Goal: Information Seeking & Learning: Learn about a topic

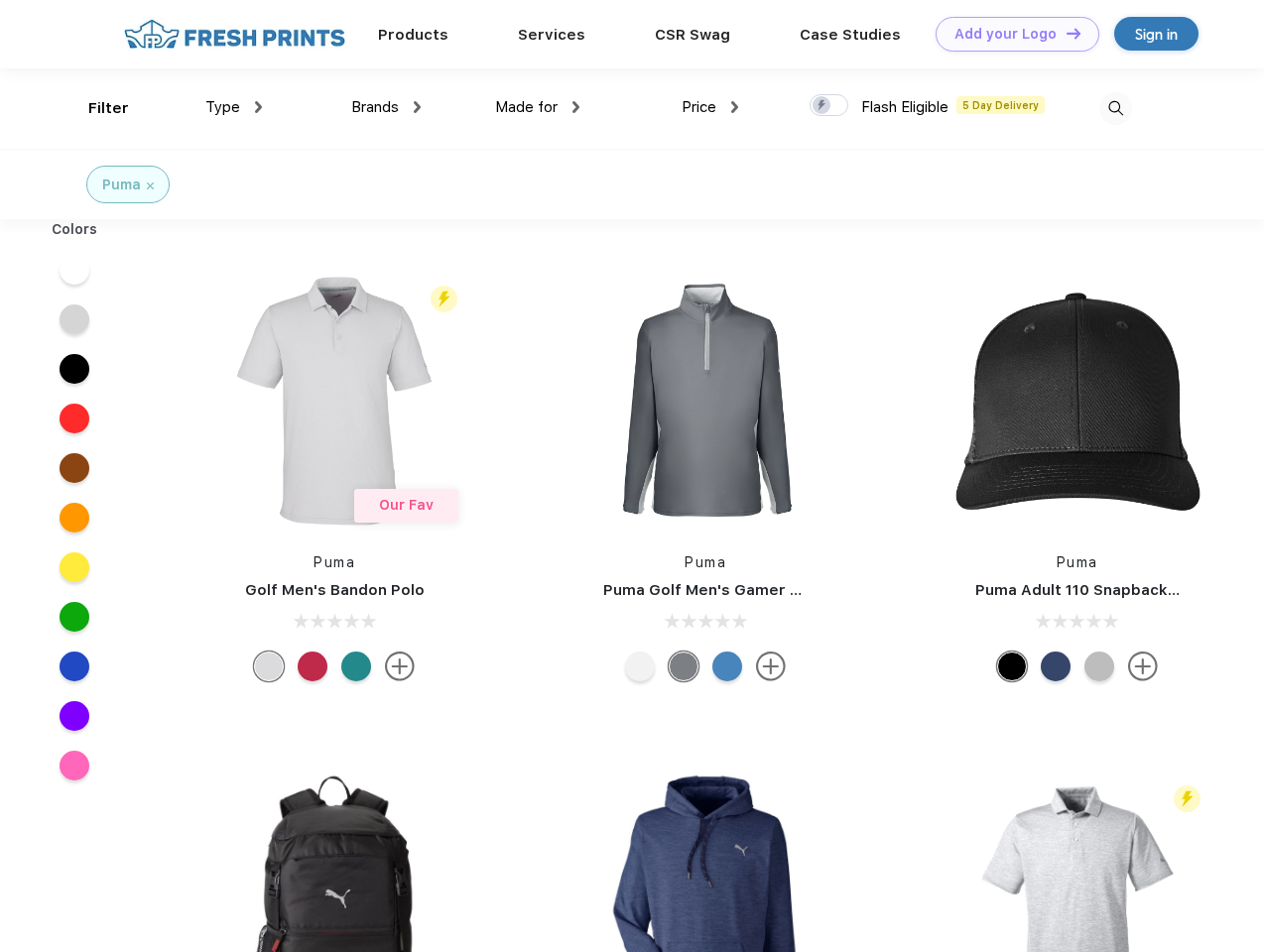
scroll to position [1, 0]
click at [1010, 34] on link "Add your Logo Design Tool" at bounding box center [1017, 34] width 164 height 35
click at [0, 0] on div "Design Tool" at bounding box center [0, 0] width 0 height 0
click at [1065, 33] on link "Add your Logo Design Tool" at bounding box center [1017, 34] width 164 height 35
click at [96, 108] on div "Filter" at bounding box center [108, 108] width 41 height 23
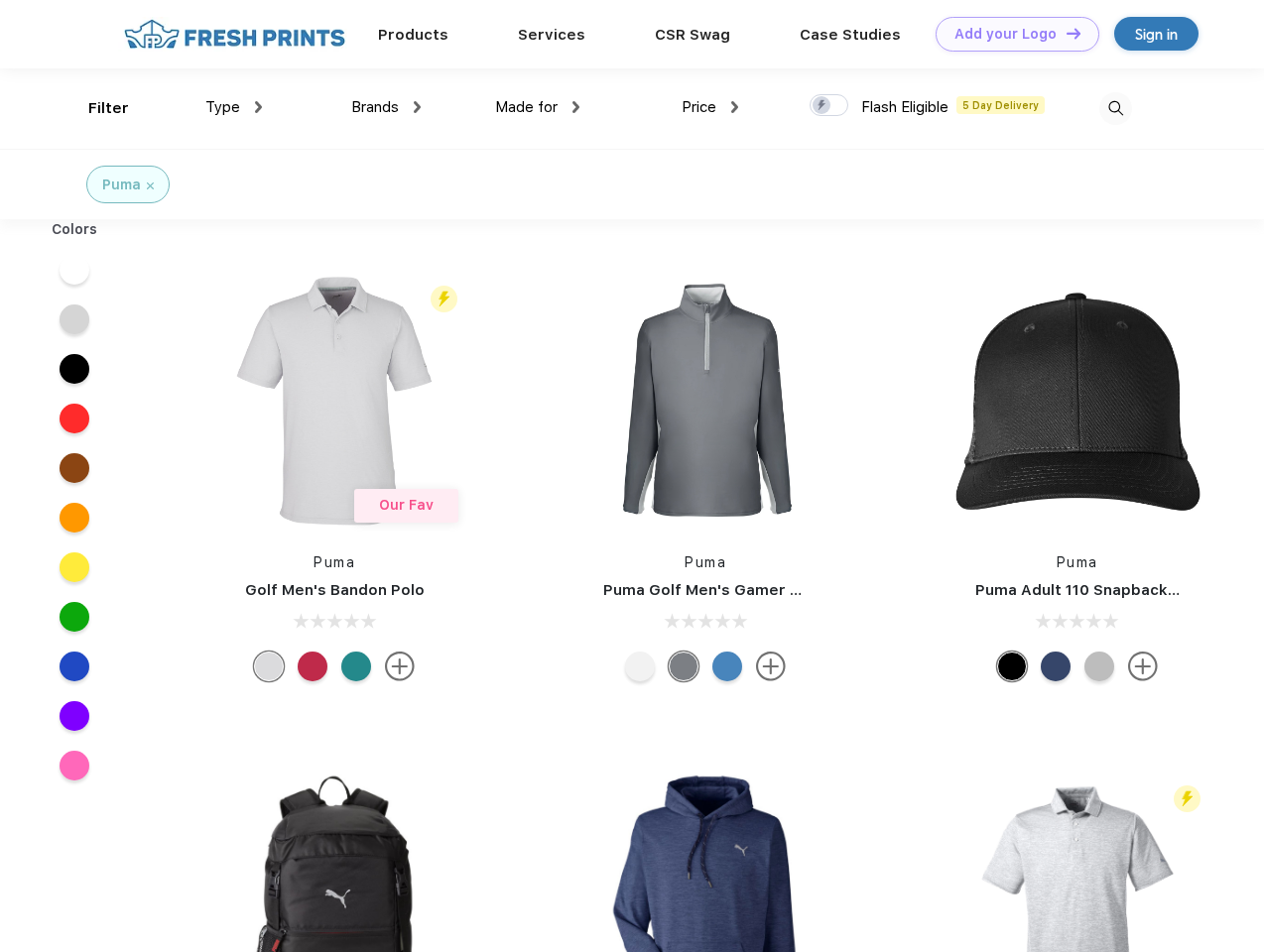
click at [234, 107] on span "Type" at bounding box center [222, 107] width 35 height 18
click at [386, 107] on span "Brands" at bounding box center [375, 107] width 48 height 18
click at [537, 107] on span "Made for" at bounding box center [527, 107] width 63 height 18
click at [711, 107] on span "Price" at bounding box center [699, 107] width 35 height 18
click at [830, 106] on div at bounding box center [829, 105] width 39 height 22
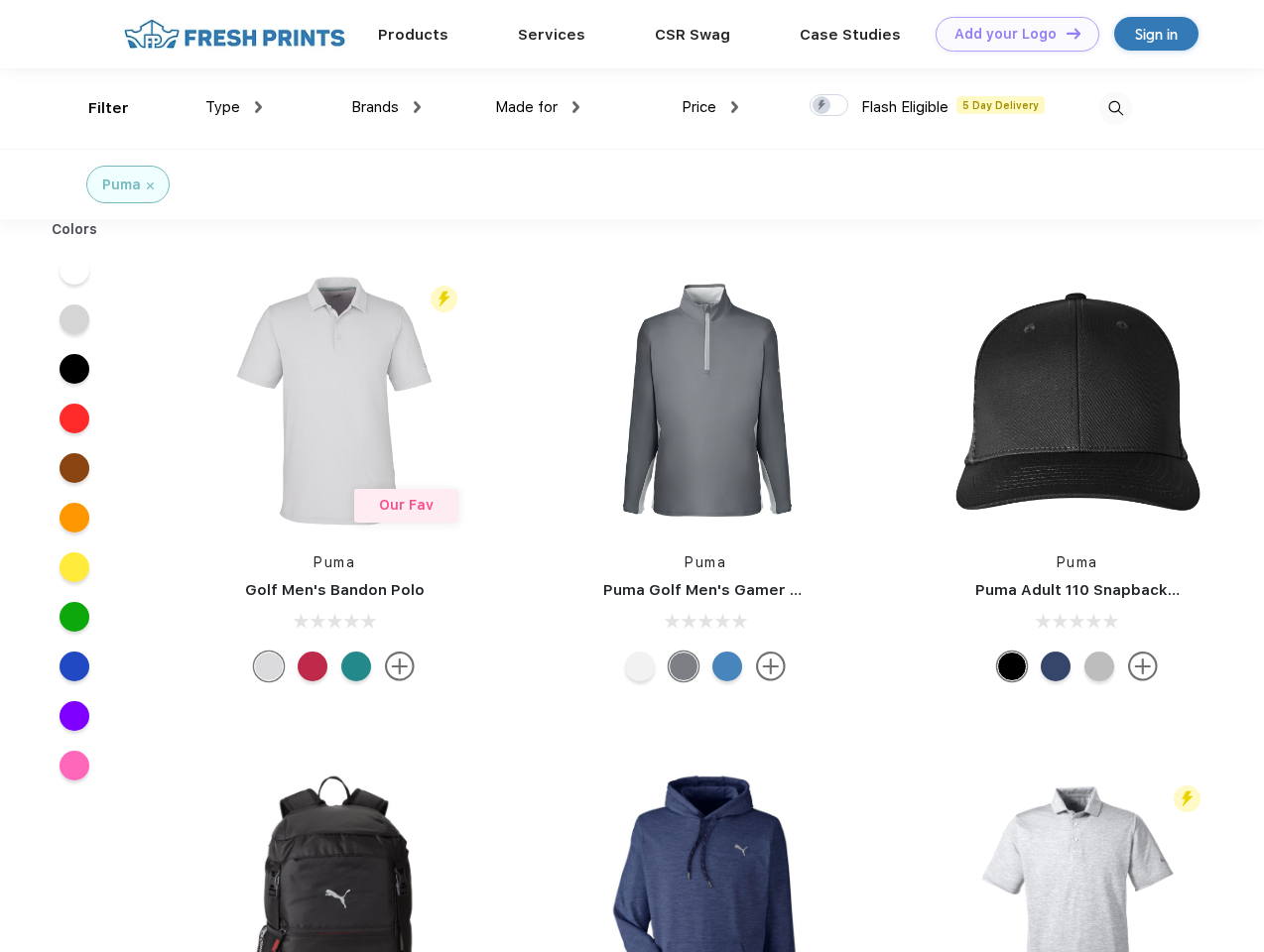
click at [823, 106] on input "checkbox" at bounding box center [816, 99] width 13 height 13
click at [1116, 108] on img at bounding box center [1116, 108] width 33 height 33
